Goal: Information Seeking & Learning: Learn about a topic

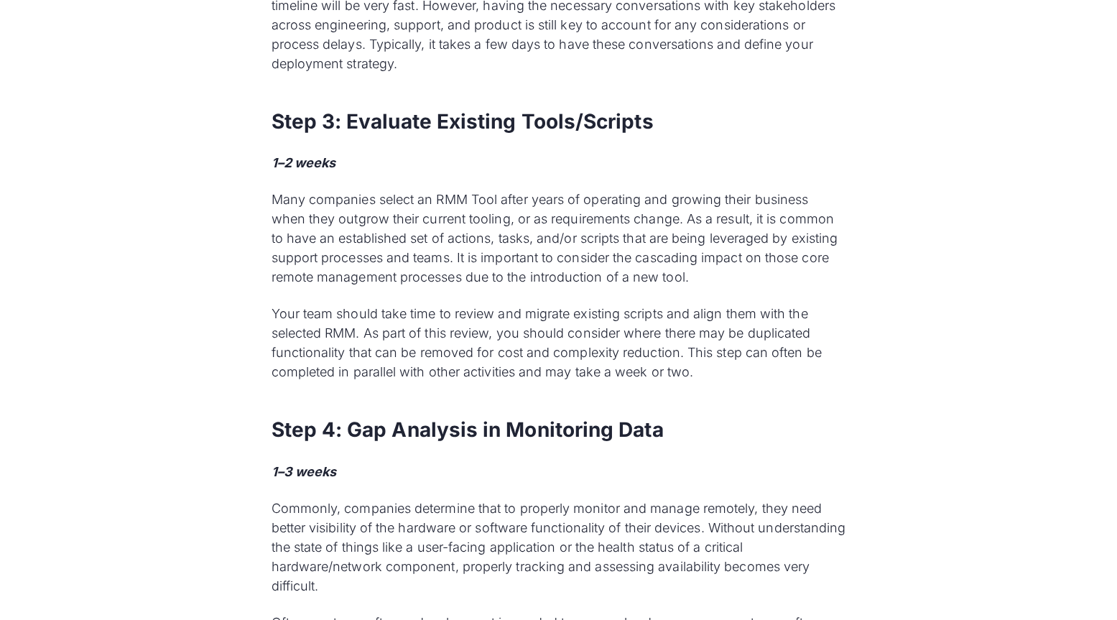
scroll to position [2486, 0]
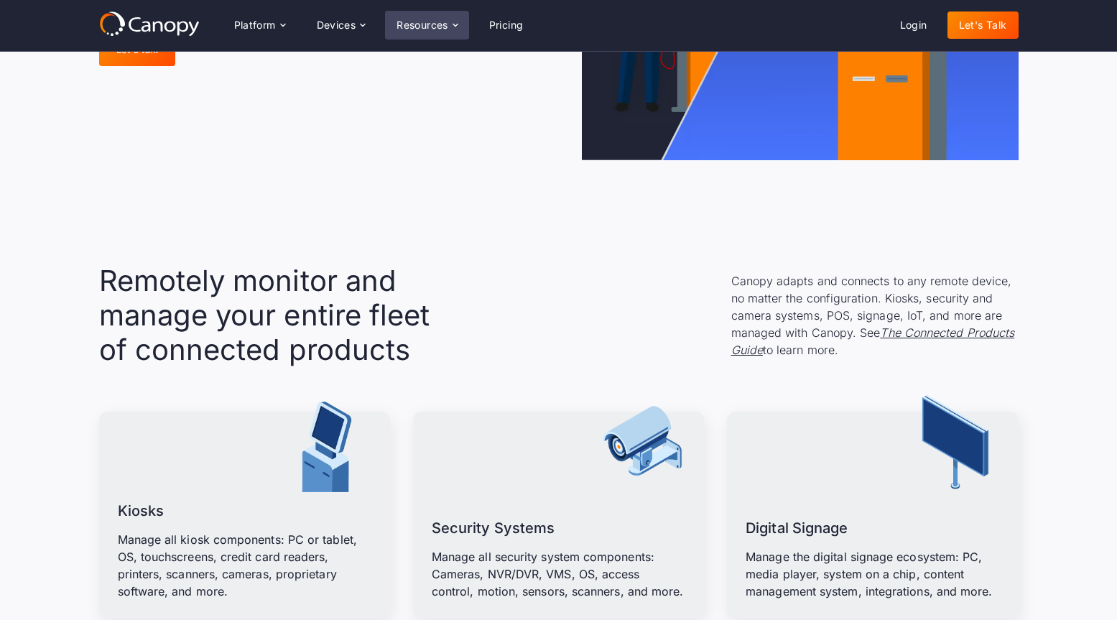
click at [422, 25] on div "Resources" at bounding box center [422, 25] width 52 height 10
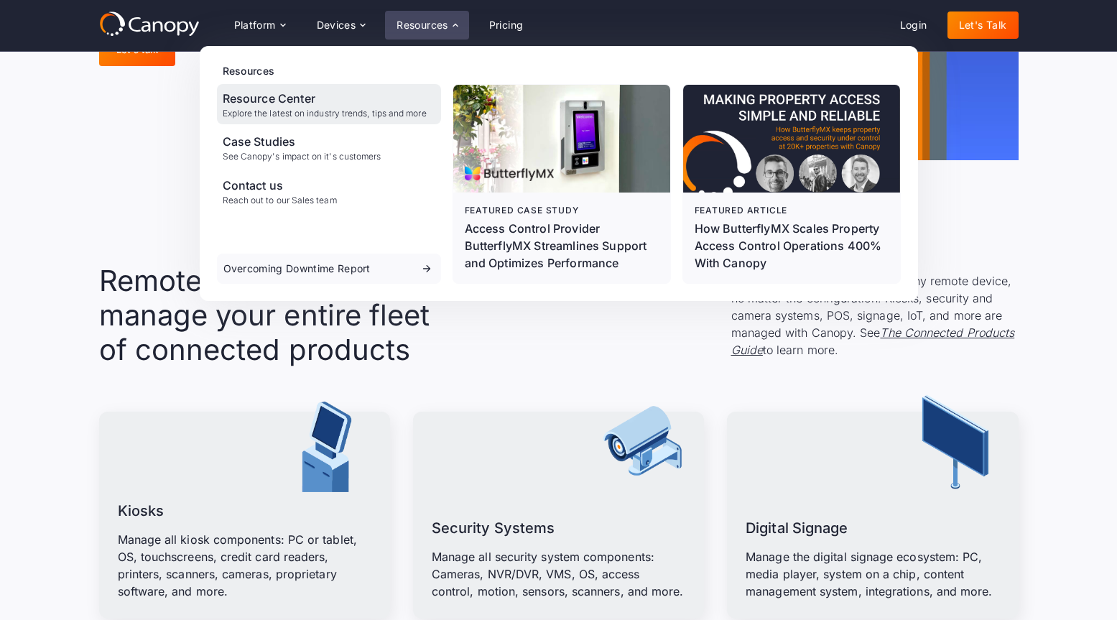
click at [294, 110] on div "Explore the latest on industry trends, tips and more" at bounding box center [325, 113] width 204 height 10
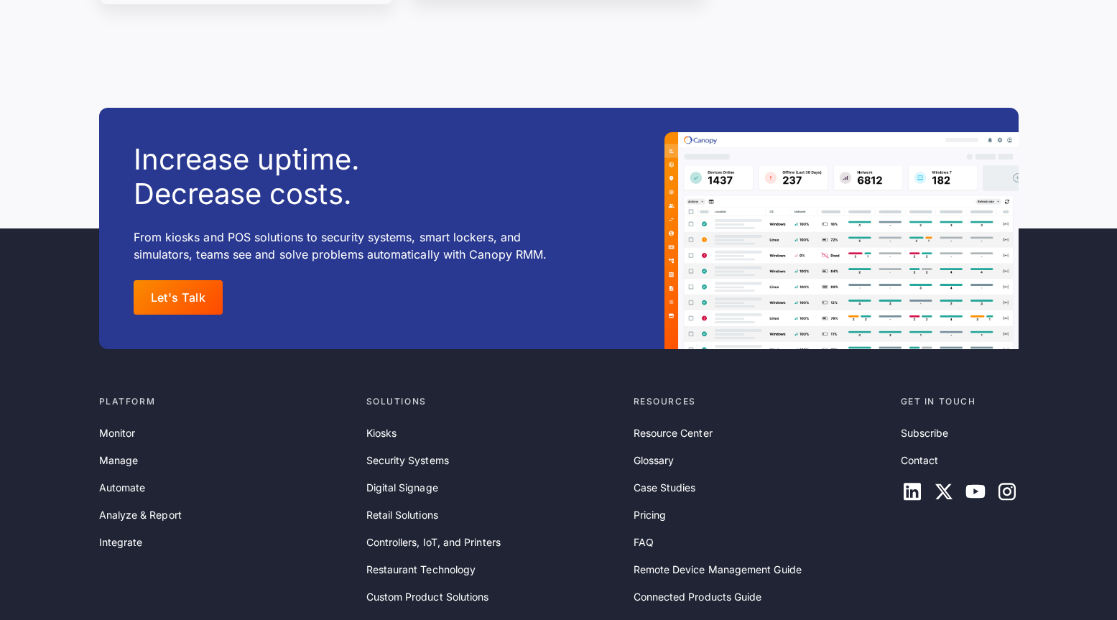
scroll to position [18262, 0]
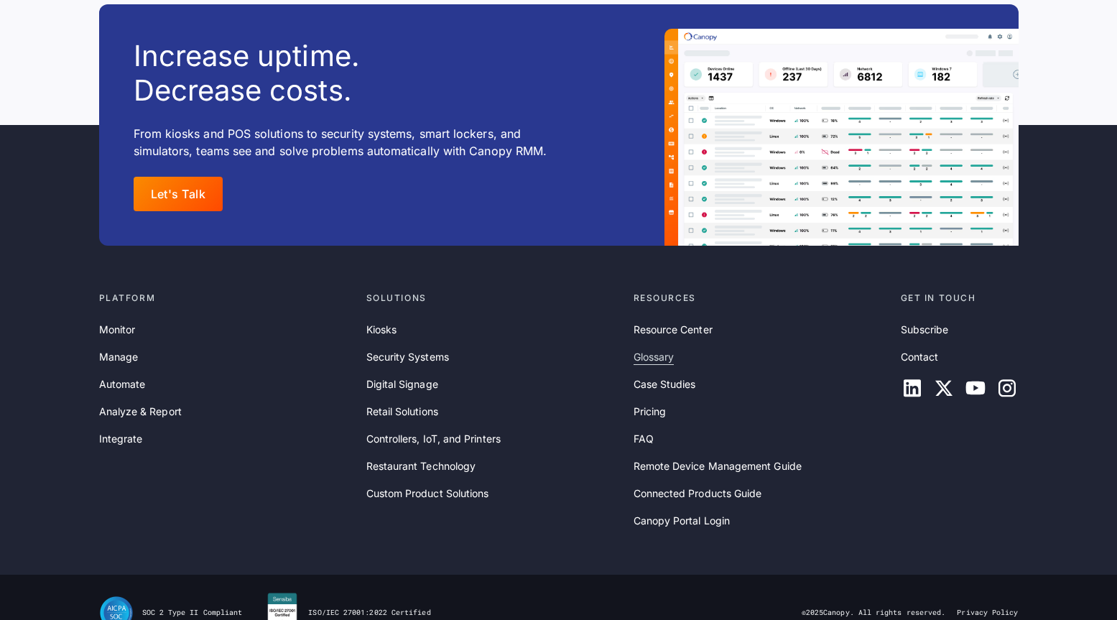
click at [648, 349] on link "Glossary" at bounding box center [653, 357] width 41 height 16
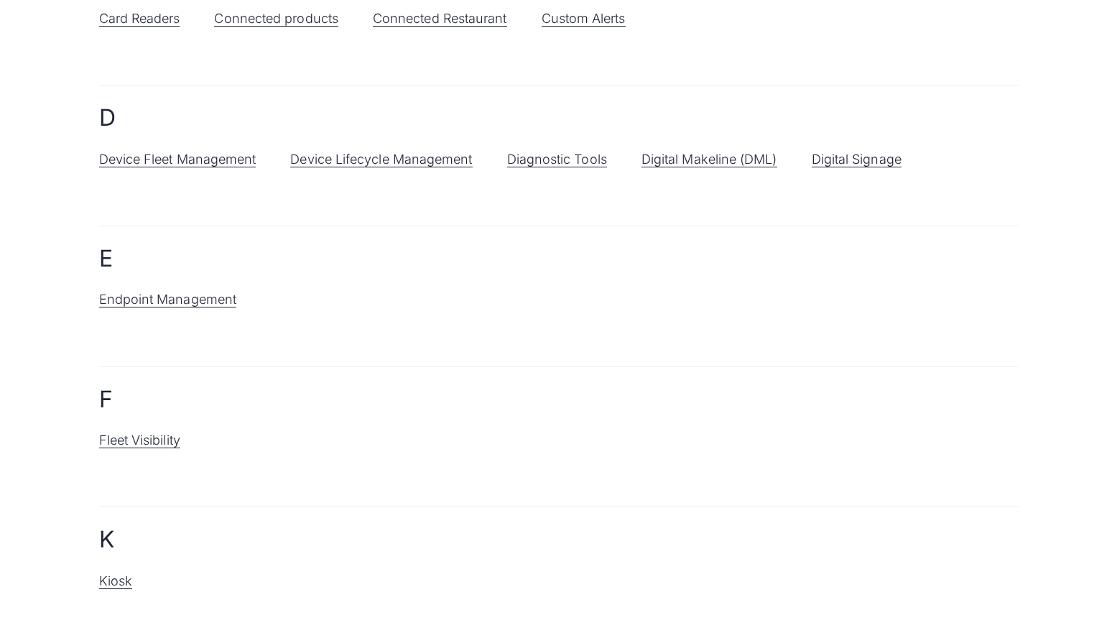
scroll to position [539, 0]
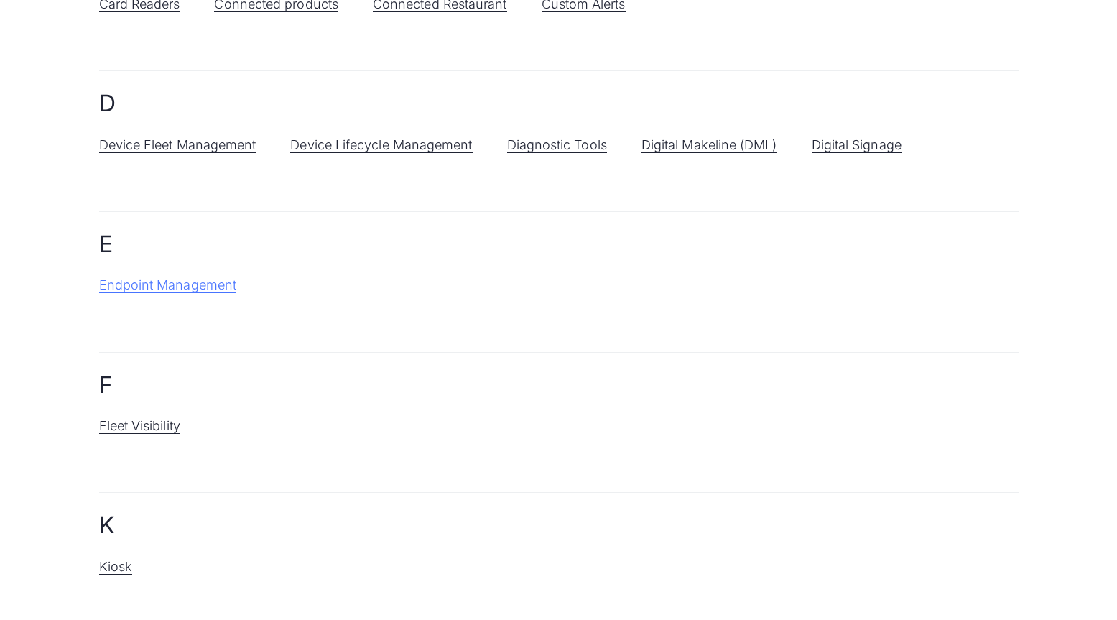
click at [201, 286] on link "Endpoint Management" at bounding box center [168, 285] width 138 height 16
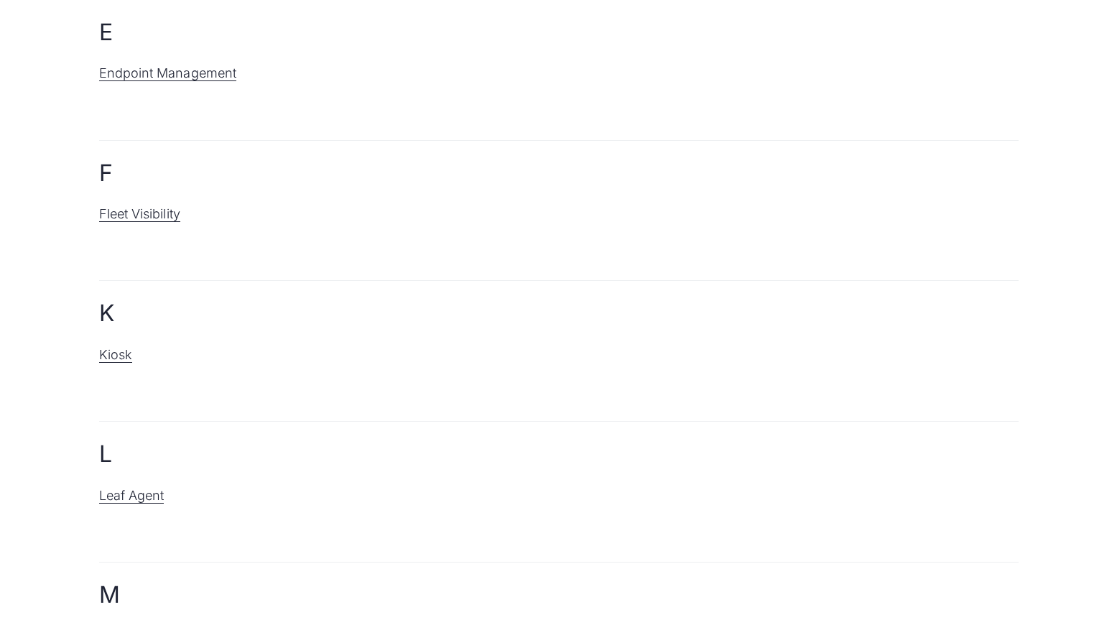
scroll to position [756, 0]
click at [145, 203] on link "Fleet Visibility" at bounding box center [139, 209] width 81 height 16
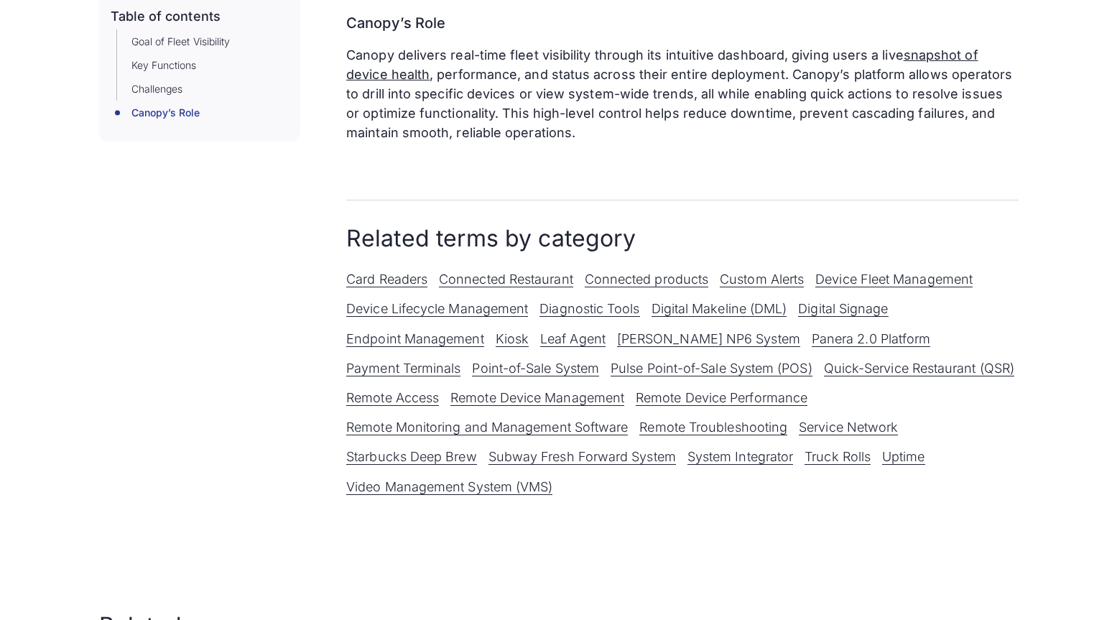
scroll to position [844, 0]
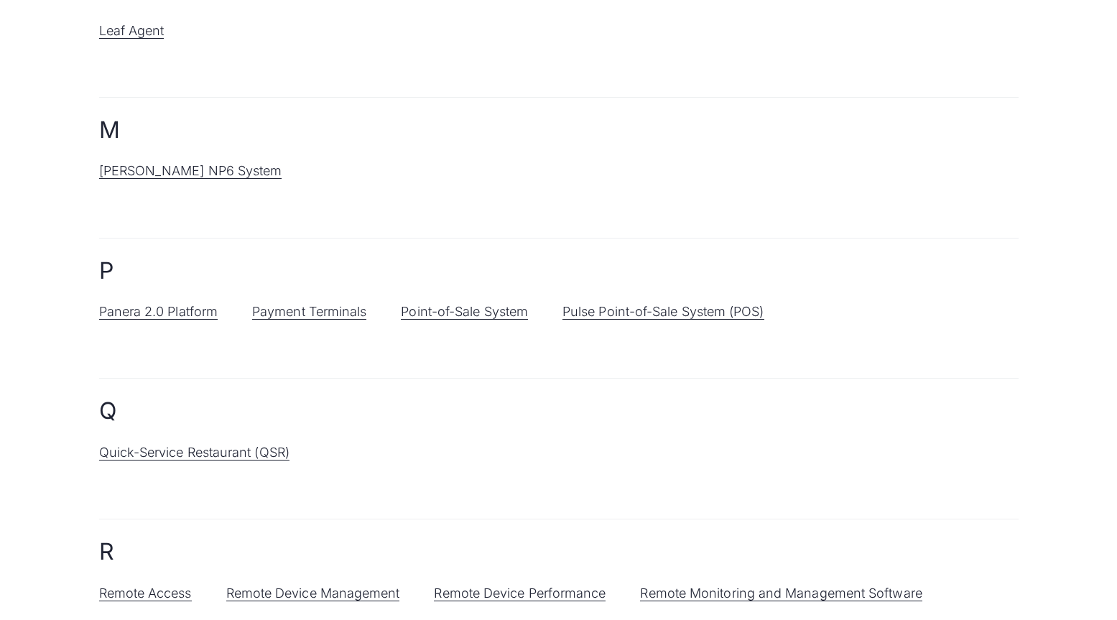
scroll to position [1221, 0]
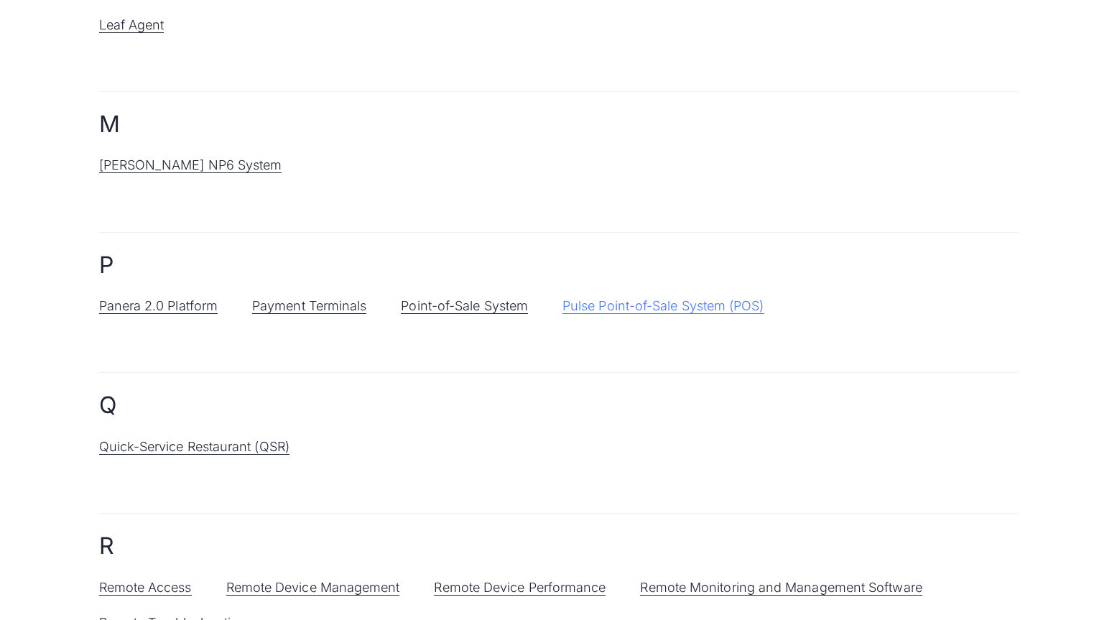
click at [641, 303] on link "Pulse Point-of-Sale System (POS)" at bounding box center [663, 306] width 202 height 16
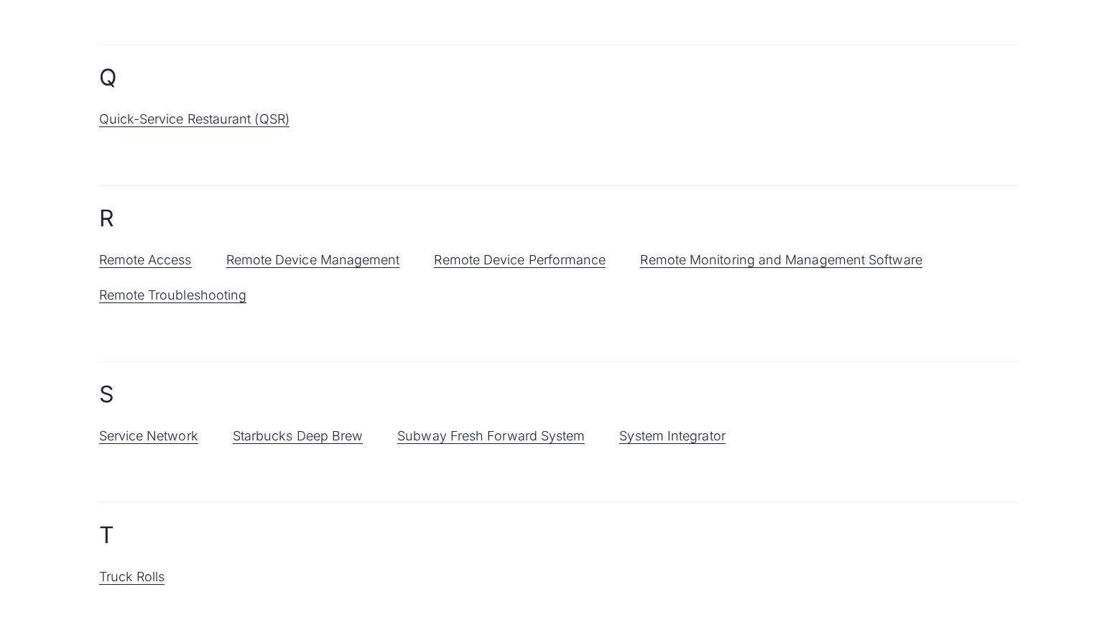
scroll to position [1585, 0]
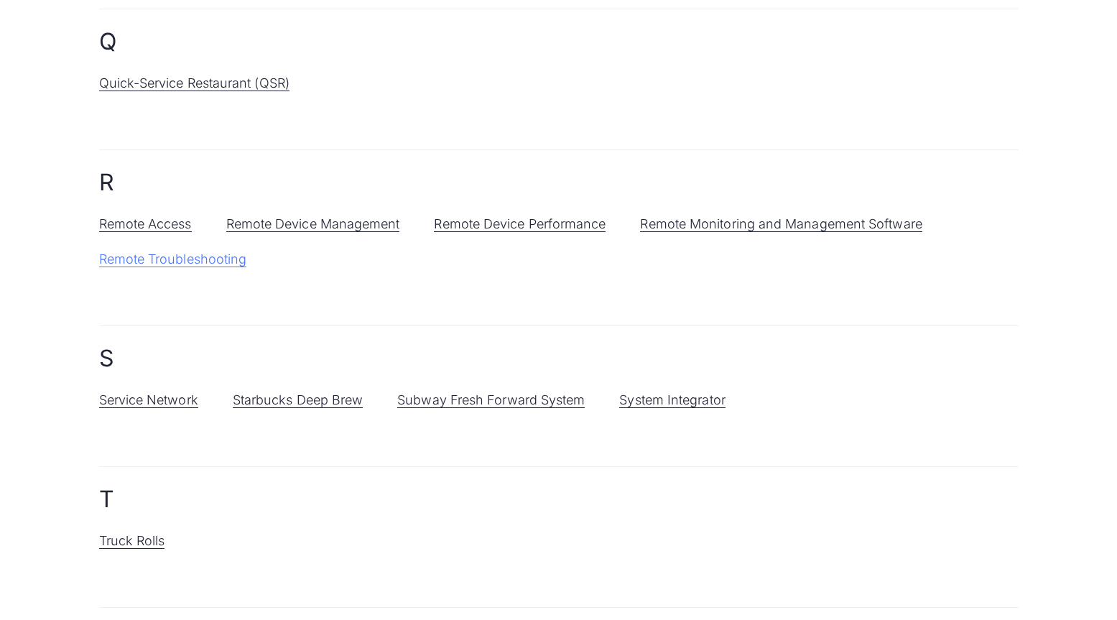
click at [170, 266] on link "Remote Troubleshooting" at bounding box center [173, 259] width 148 height 16
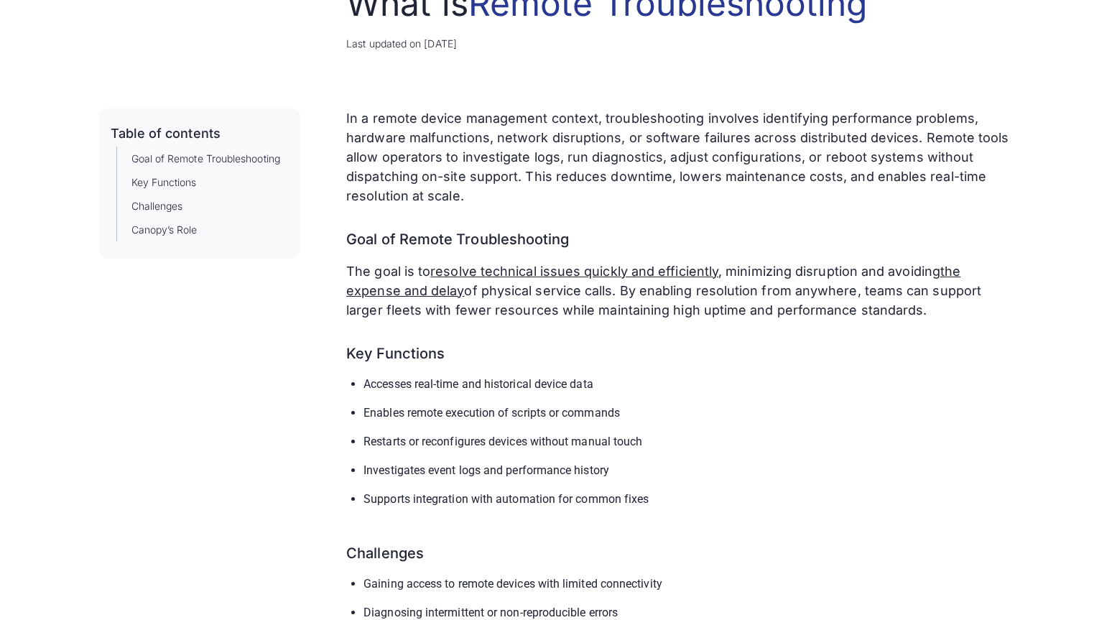
scroll to position [167, 0]
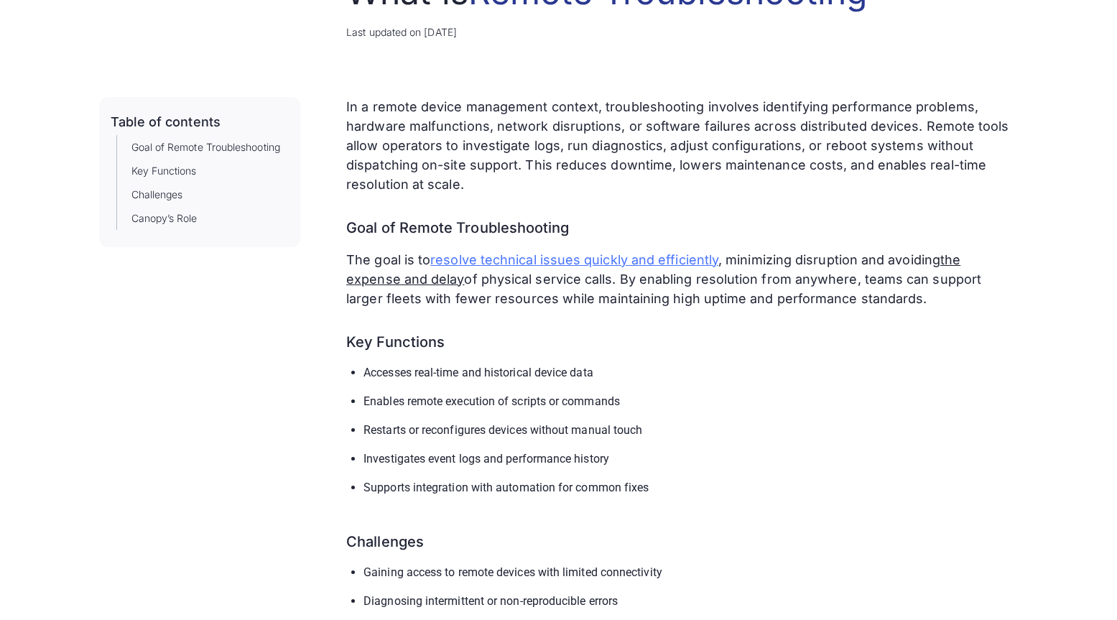
click at [516, 258] on link "resolve technical issues quickly and efficiently" at bounding box center [574, 259] width 288 height 15
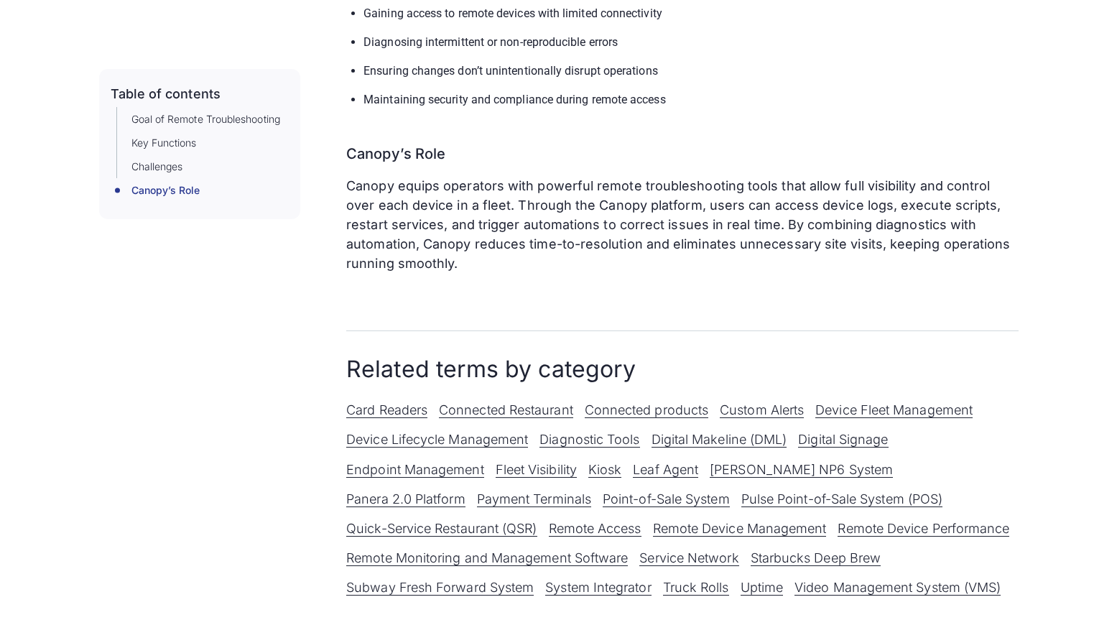
scroll to position [726, 0]
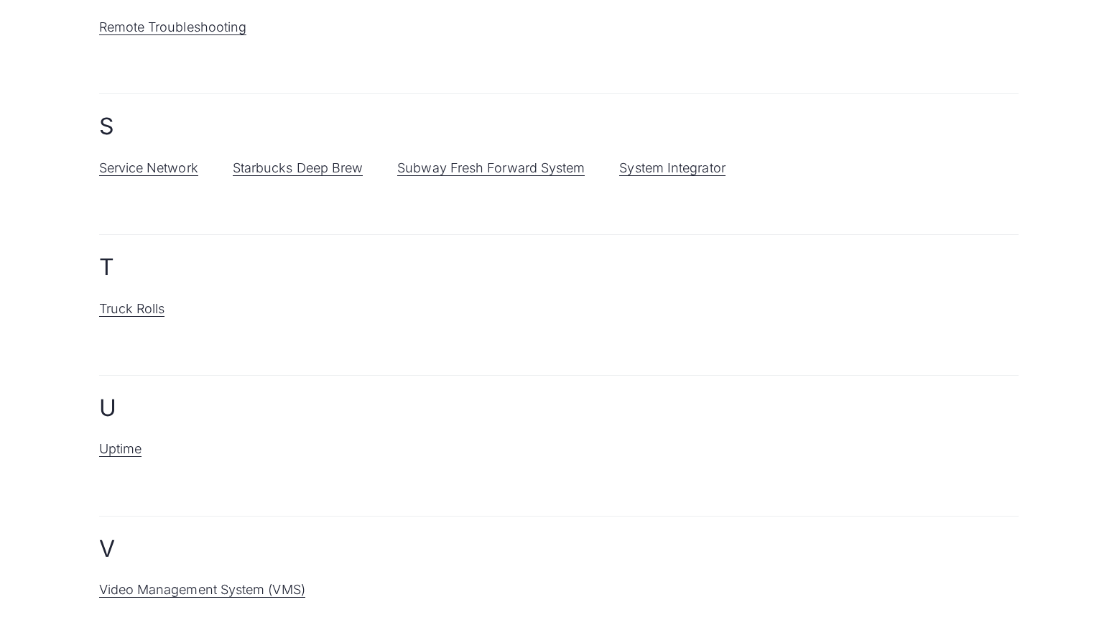
scroll to position [1968, 0]
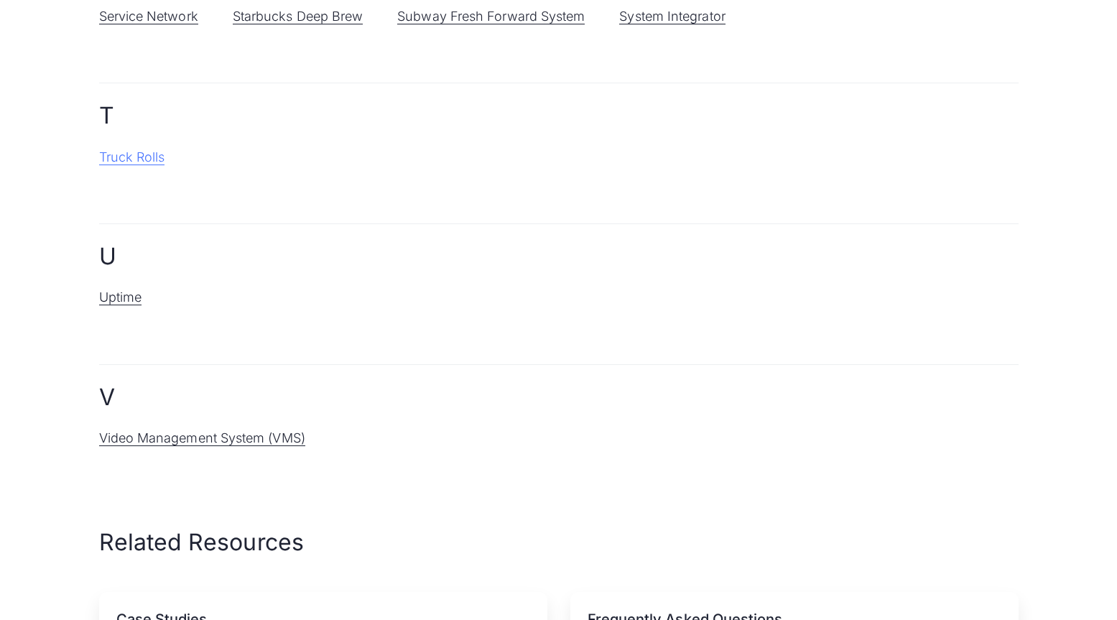
click at [146, 162] on link "Truck Rolls" at bounding box center [132, 157] width 66 height 16
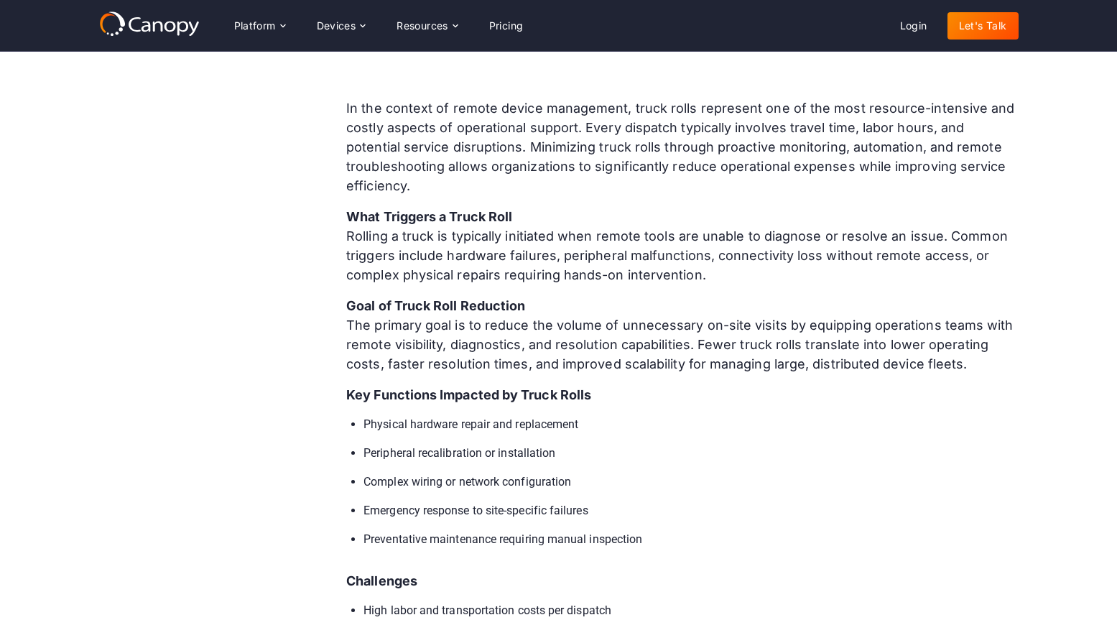
scroll to position [101, 0]
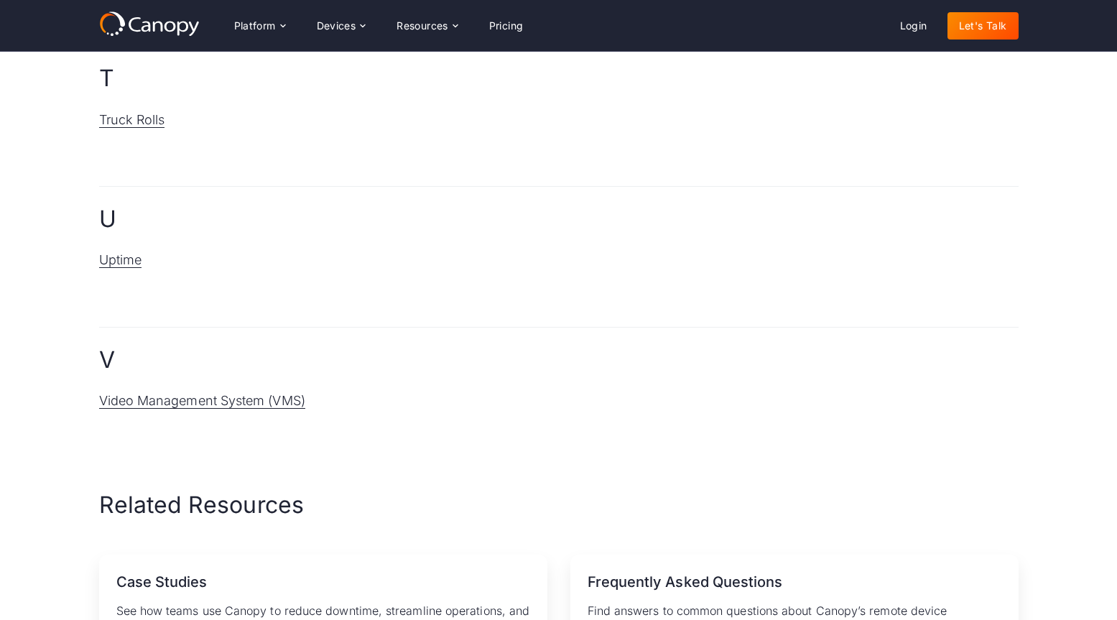
scroll to position [2010, 0]
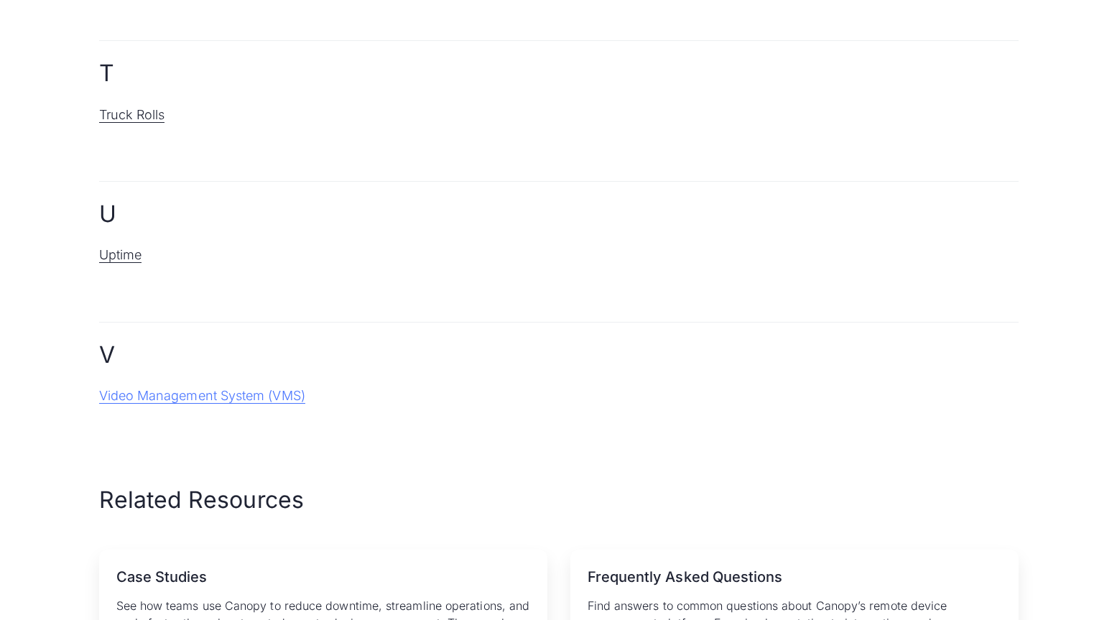
click at [195, 399] on link "Video Management System (VMS)" at bounding box center [202, 396] width 206 height 16
